Goal: Task Accomplishment & Management: Manage account settings

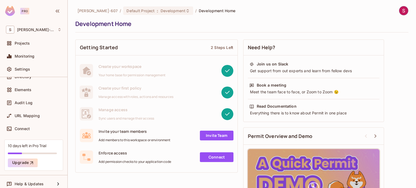
scroll to position [56, 0]
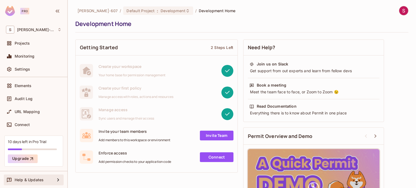
click at [49, 179] on div "Help & Updates" at bounding box center [35, 180] width 40 height 4
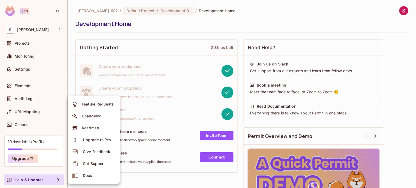
click at [397, 11] on div at bounding box center [208, 94] width 416 height 188
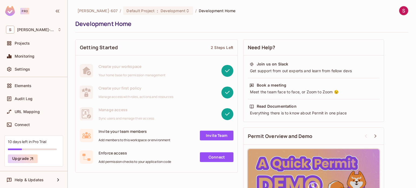
click at [399, 11] on img at bounding box center [403, 10] width 9 height 9
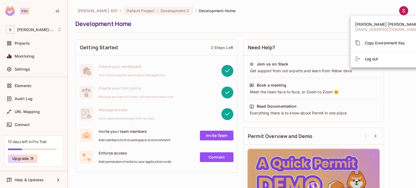
click at [25, 11] on div at bounding box center [208, 94] width 416 height 188
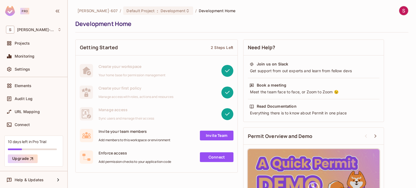
click at [8, 9] on img at bounding box center [10, 11] width 10 height 10
click at [12, 10] on img at bounding box center [10, 11] width 10 height 10
click at [31, 70] on div "Settings" at bounding box center [38, 69] width 47 height 4
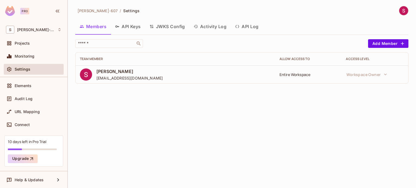
click at [319, 74] on div "Entire Workspace" at bounding box center [308, 74] width 58 height 5
click at [133, 24] on button "API Keys" at bounding box center [128, 27] width 34 height 14
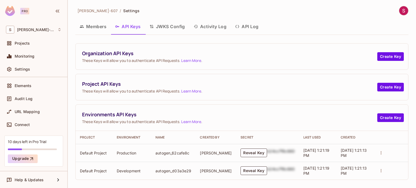
click at [161, 27] on button "JWKS Config" at bounding box center [167, 27] width 44 height 14
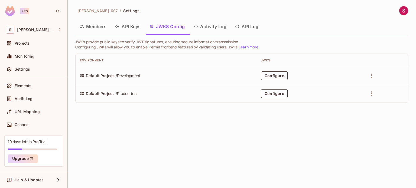
click at [209, 26] on button "Activity Log" at bounding box center [210, 27] width 42 height 14
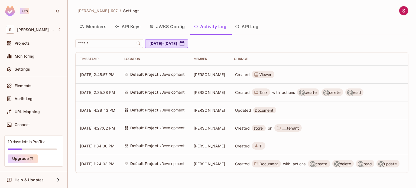
click at [248, 27] on button "API Log" at bounding box center [247, 27] width 32 height 14
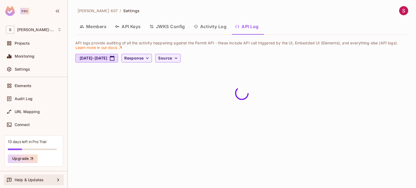
click at [51, 181] on div "Help & Updates" at bounding box center [35, 180] width 40 height 4
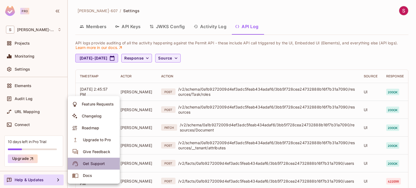
click at [92, 166] on div "Get Support" at bounding box center [94, 163] width 22 height 5
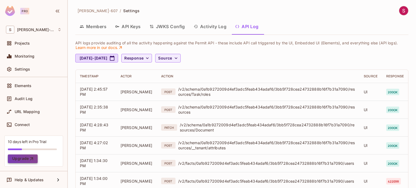
click at [21, 155] on button "Upgrade" at bounding box center [23, 159] width 30 height 9
click at [47, 182] on div "Help & Updates" at bounding box center [34, 180] width 56 height 6
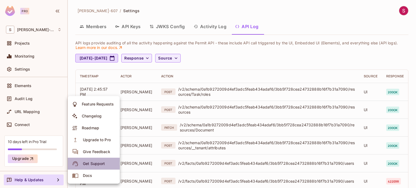
click at [91, 166] on div "Get Support" at bounding box center [94, 163] width 22 height 5
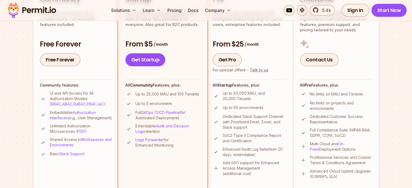
scroll to position [164, 0]
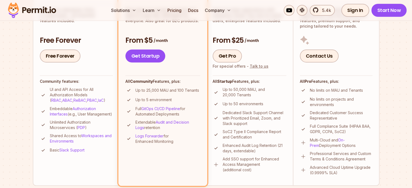
click at [49, 85] on div "Community features: UI and API Access for All Authorization Models ( RBAC , ABA…" at bounding box center [76, 115] width 73 height 78
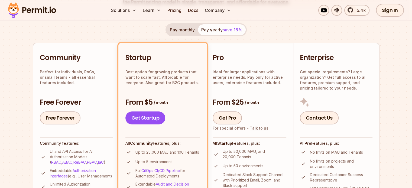
scroll to position [105, 0]
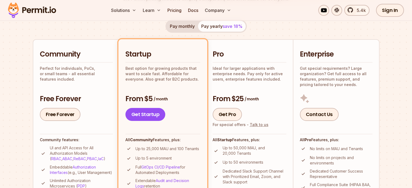
click at [177, 25] on button "Pay monthly" at bounding box center [182, 26] width 31 height 11
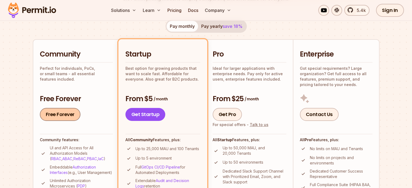
click at [64, 111] on link "Free Forever" at bounding box center [60, 114] width 41 height 13
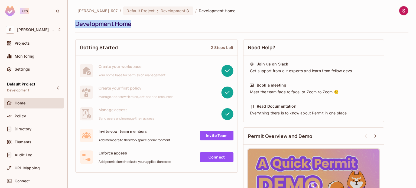
drag, startPoint x: 416, startPoint y: 30, endPoint x: 406, endPoint y: 7, distance: 24.9
click at [406, 7] on div "Sonam-607 / Default Project : Development / Development Home Development Home G…" at bounding box center [242, 94] width 348 height 188
click at [400, 11] on img at bounding box center [403, 10] width 9 height 9
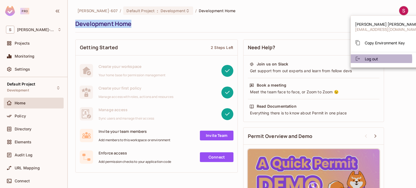
click at [372, 59] on span "Log out" at bounding box center [371, 58] width 13 height 5
